Goal: Information Seeking & Learning: Check status

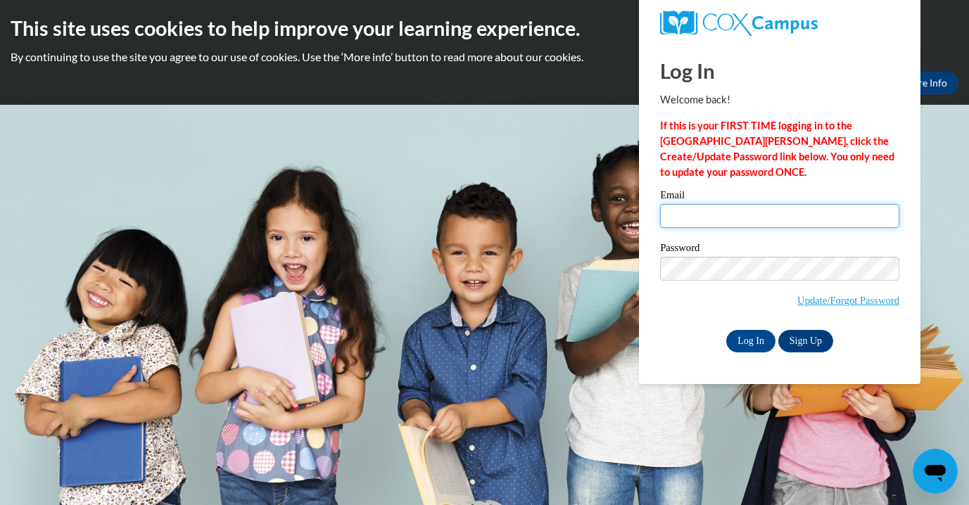
click at [794, 210] on input "Email" at bounding box center [779, 216] width 239 height 24
type input "MADDIECHICKOX@ICLOUD.COM"
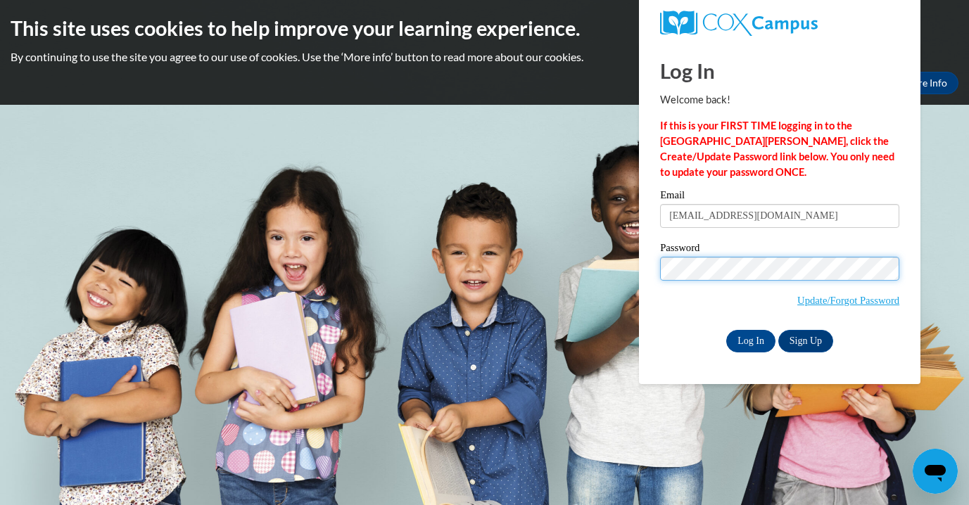
click at [726, 330] on input "Log In" at bounding box center [750, 341] width 49 height 23
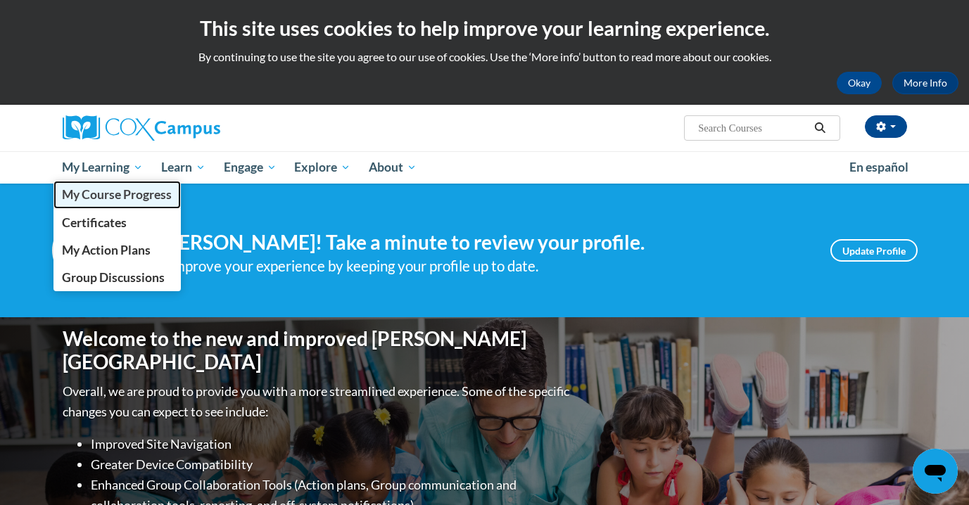
click at [119, 196] on span "My Course Progress" at bounding box center [117, 194] width 110 height 15
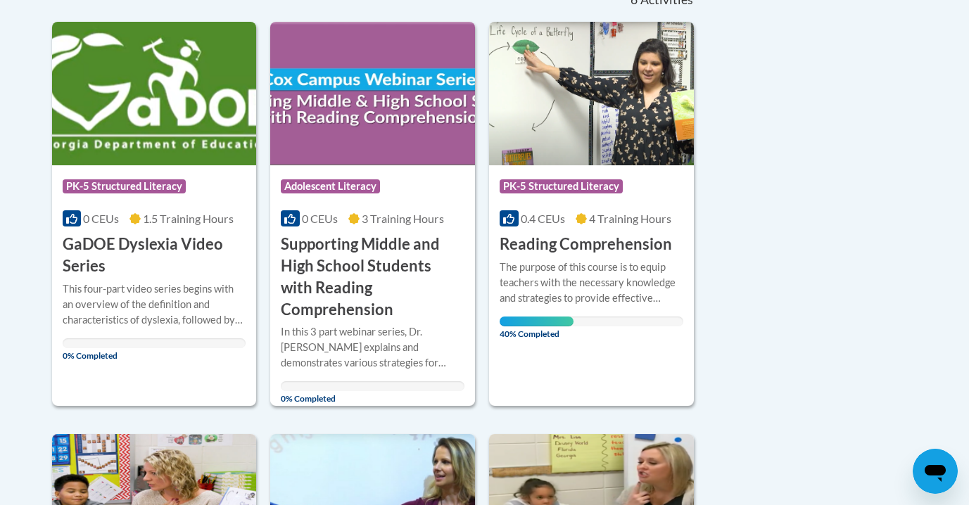
scroll to position [338, 0]
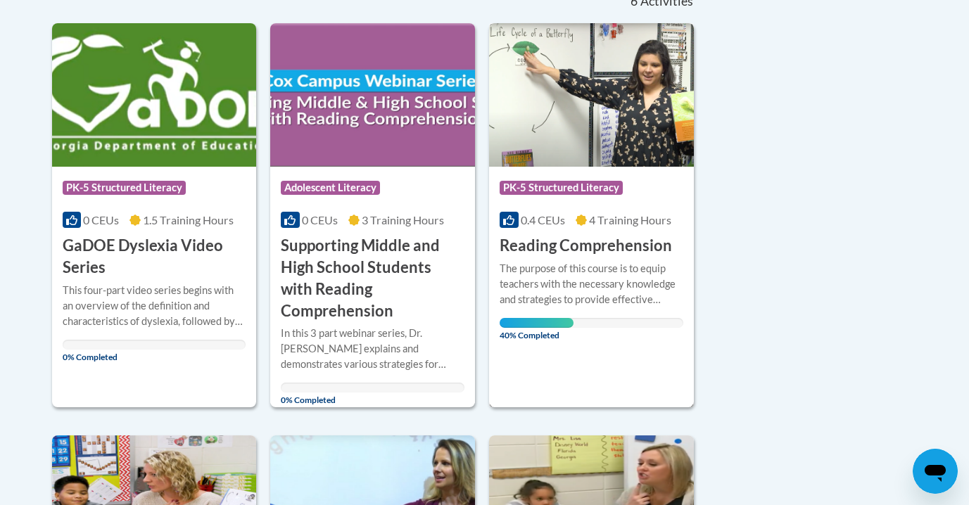
click at [546, 141] on img at bounding box center [591, 95] width 205 height 144
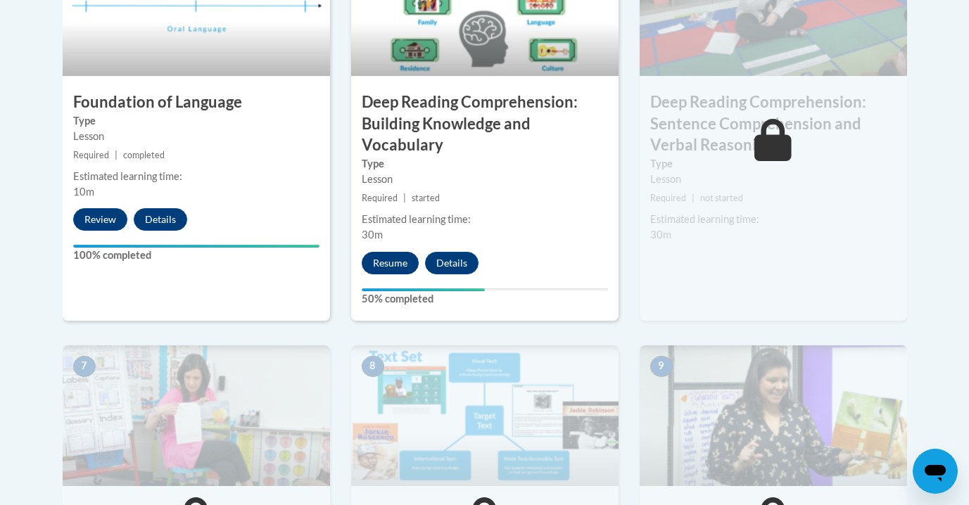
scroll to position [879, 0]
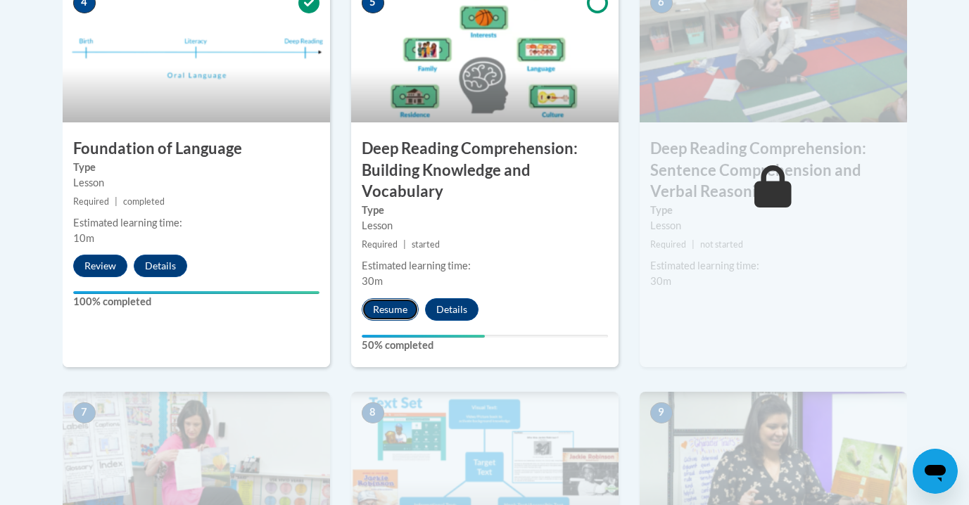
click at [398, 304] on button "Resume" at bounding box center [390, 309] width 57 height 23
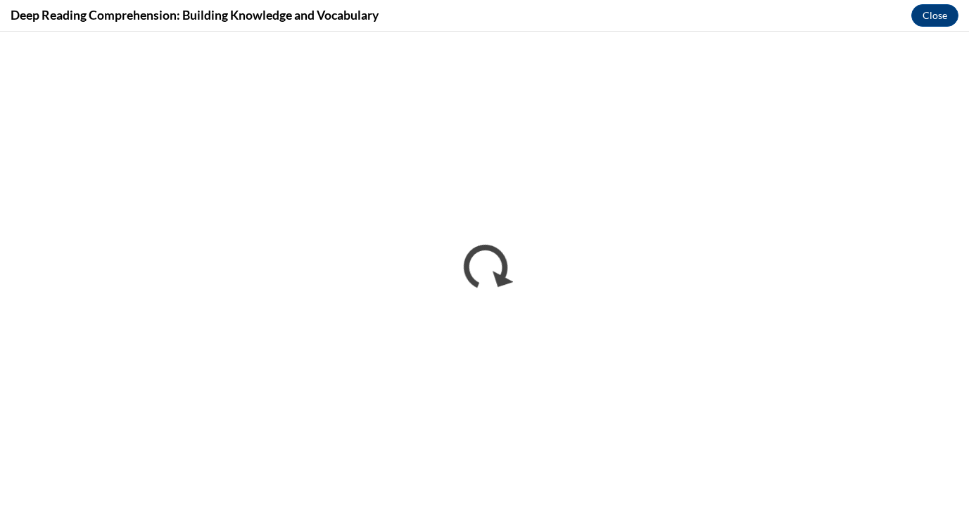
scroll to position [0, 0]
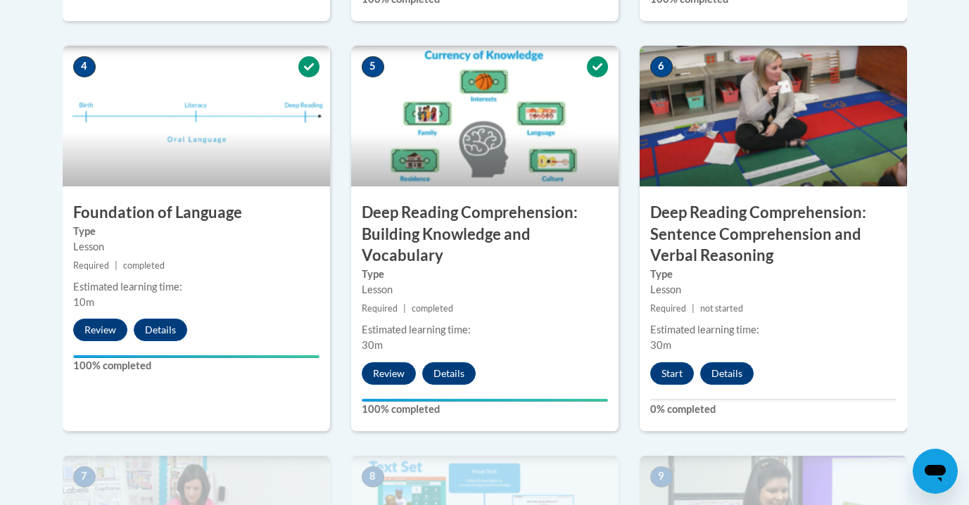
scroll to position [806, 0]
